Goal: Download file/media

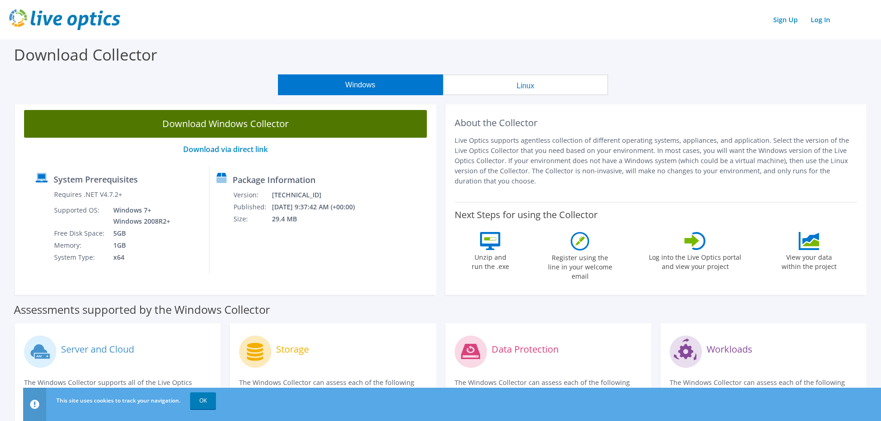
click at [222, 125] on link "Download Windows Collector" at bounding box center [225, 124] width 403 height 28
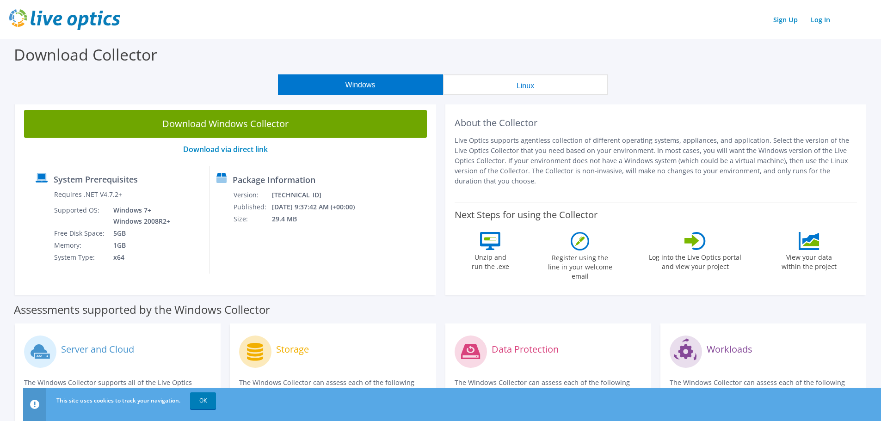
click at [840, 77] on div "Windows Linux" at bounding box center [442, 84] width 867 height 21
drag, startPoint x: 281, startPoint y: 124, endPoint x: 307, endPoint y: 127, distance: 26.4
click at [281, 124] on link "Download Windows Collector" at bounding box center [225, 124] width 403 height 28
click at [672, 30] on div "Sign Up Log In" at bounding box center [440, 19] width 862 height 21
